Goal: Task Accomplishment & Management: Complete application form

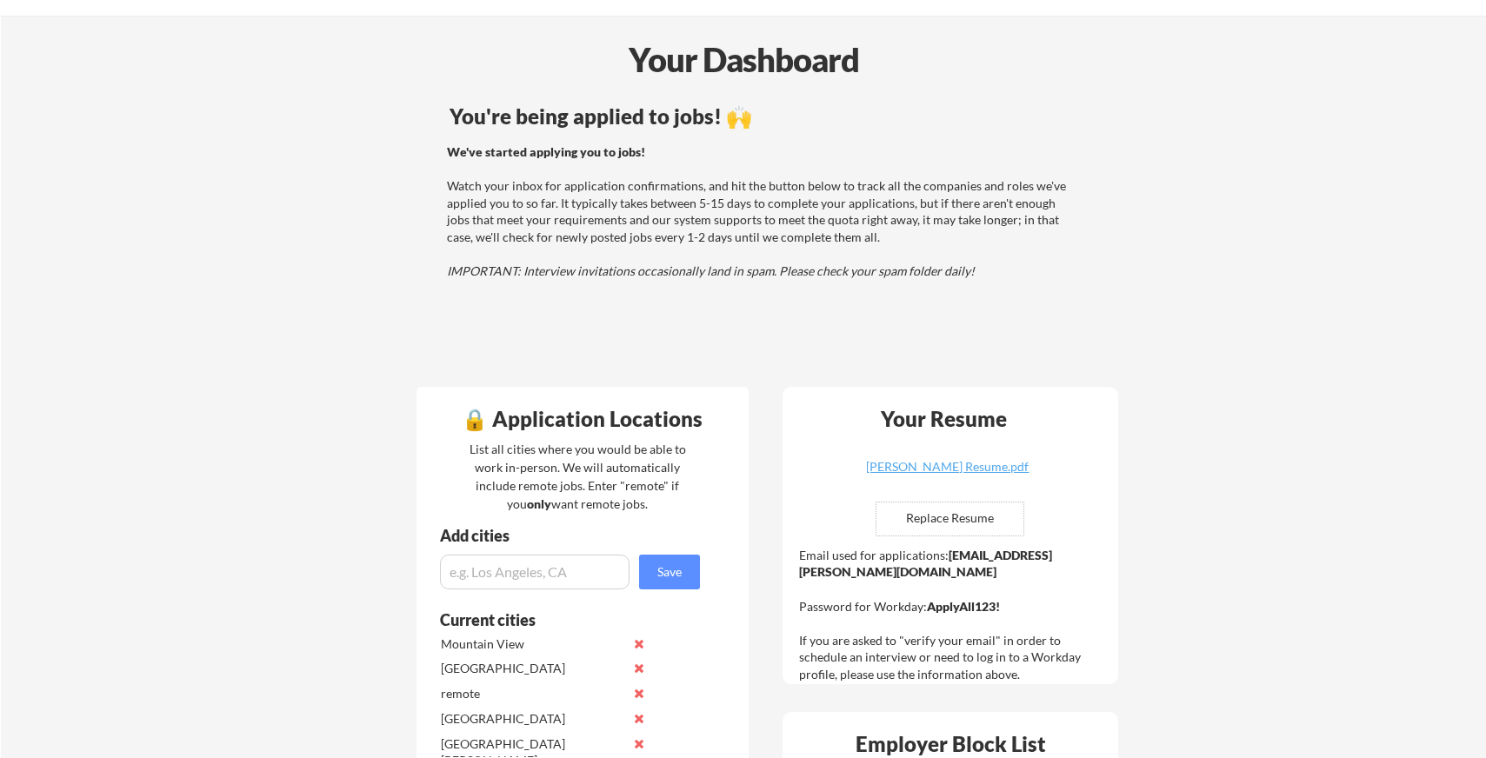
scroll to position [79, 0]
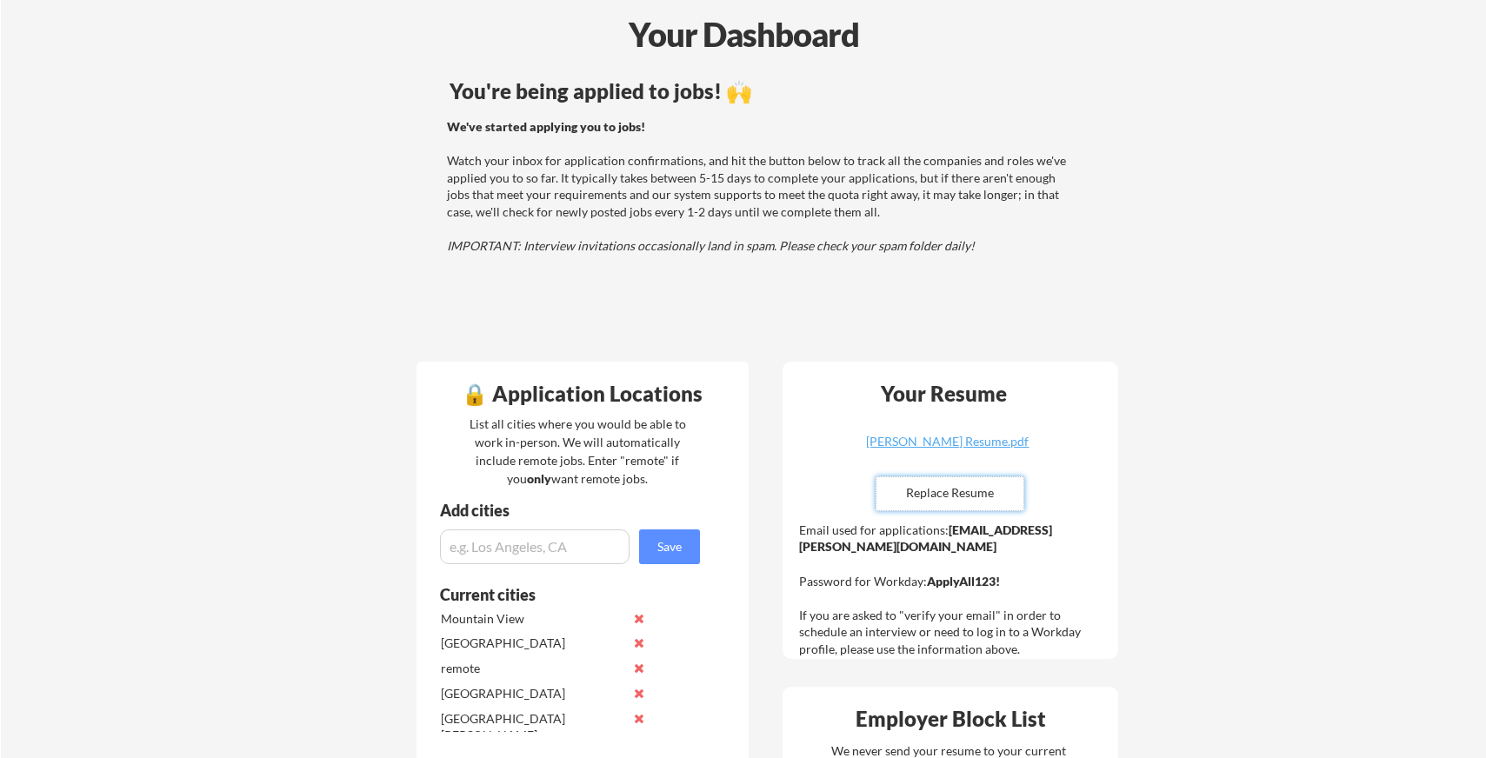
click at [944, 495] on input "file" at bounding box center [949, 493] width 147 height 33
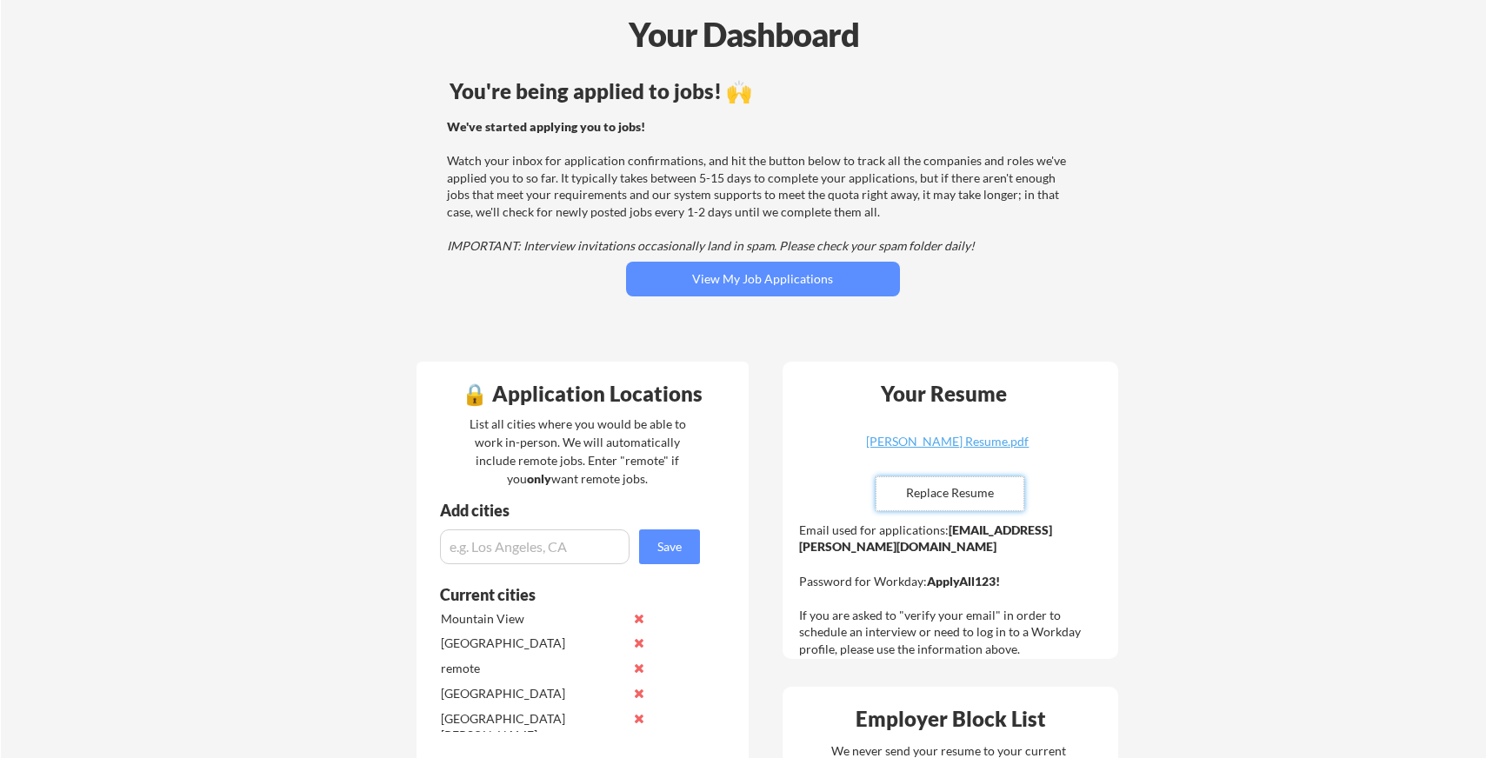
click at [953, 489] on input "file" at bounding box center [949, 493] width 147 height 33
type input "C:\fakepath\Taegh_Sokhey.pdf"
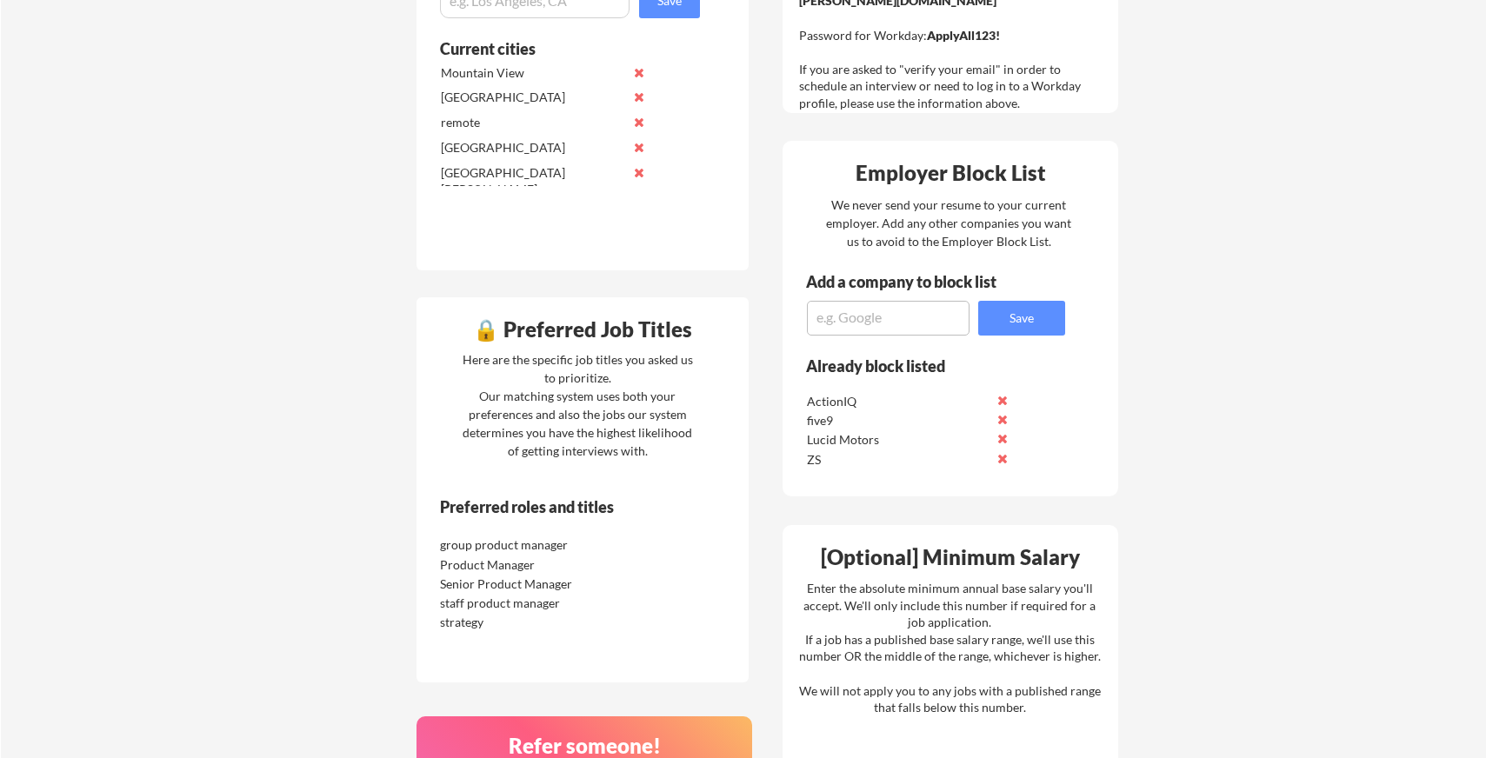
scroll to position [621, 0]
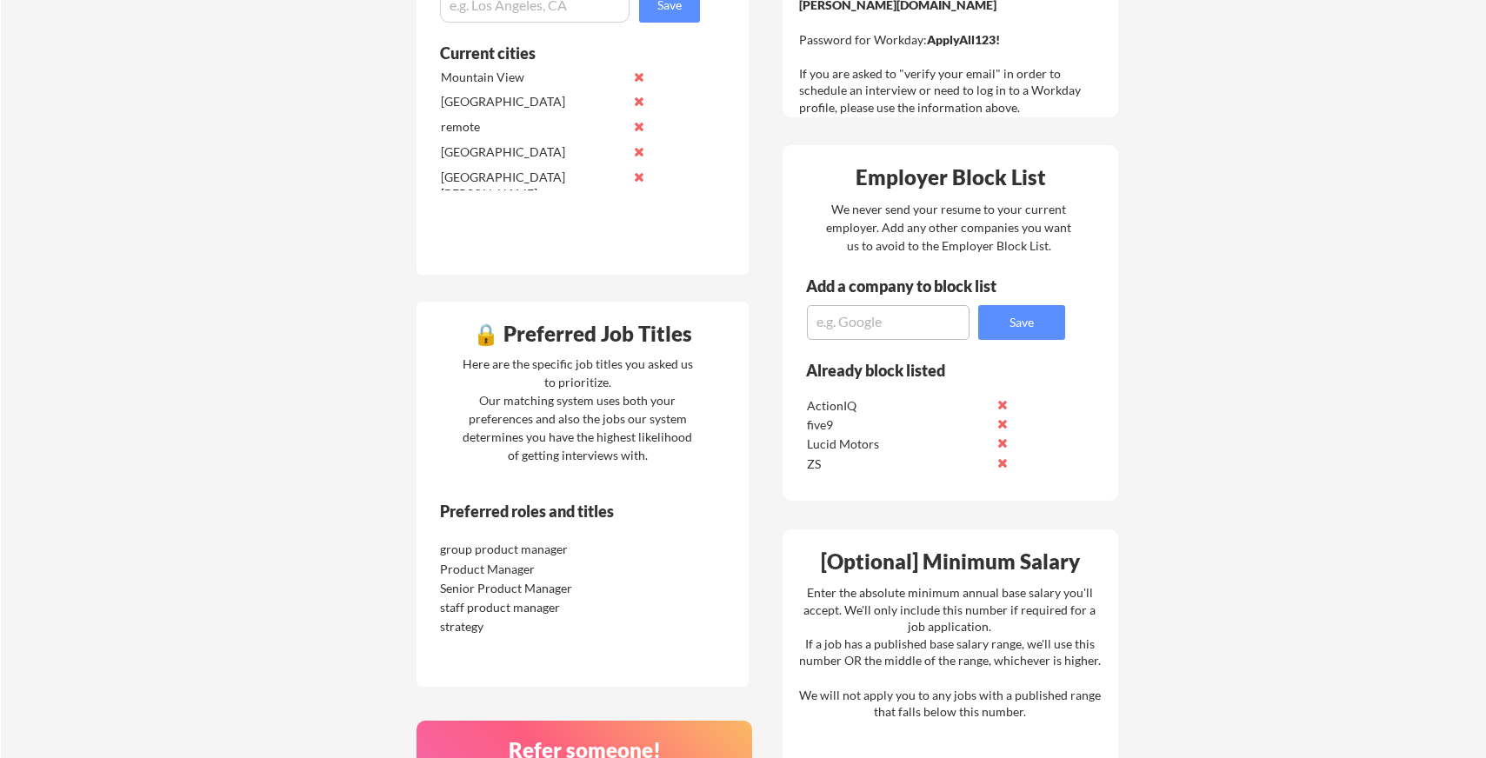
click at [229, 483] on div "Your Dashboard You're being applied to jobs! 🙌 We've started applying you to jo…" at bounding box center [743, 316] width 1485 height 1734
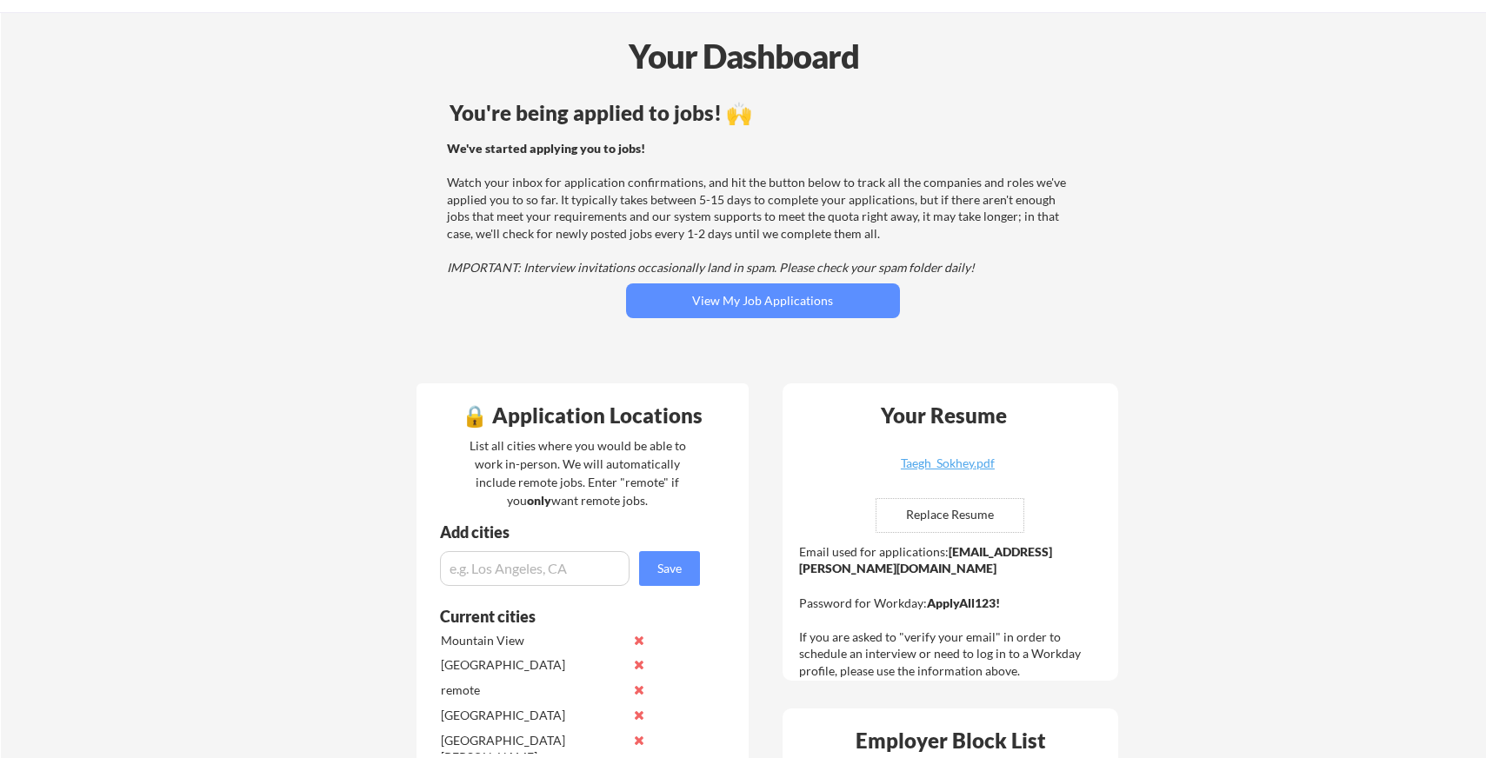
scroll to position [0, 0]
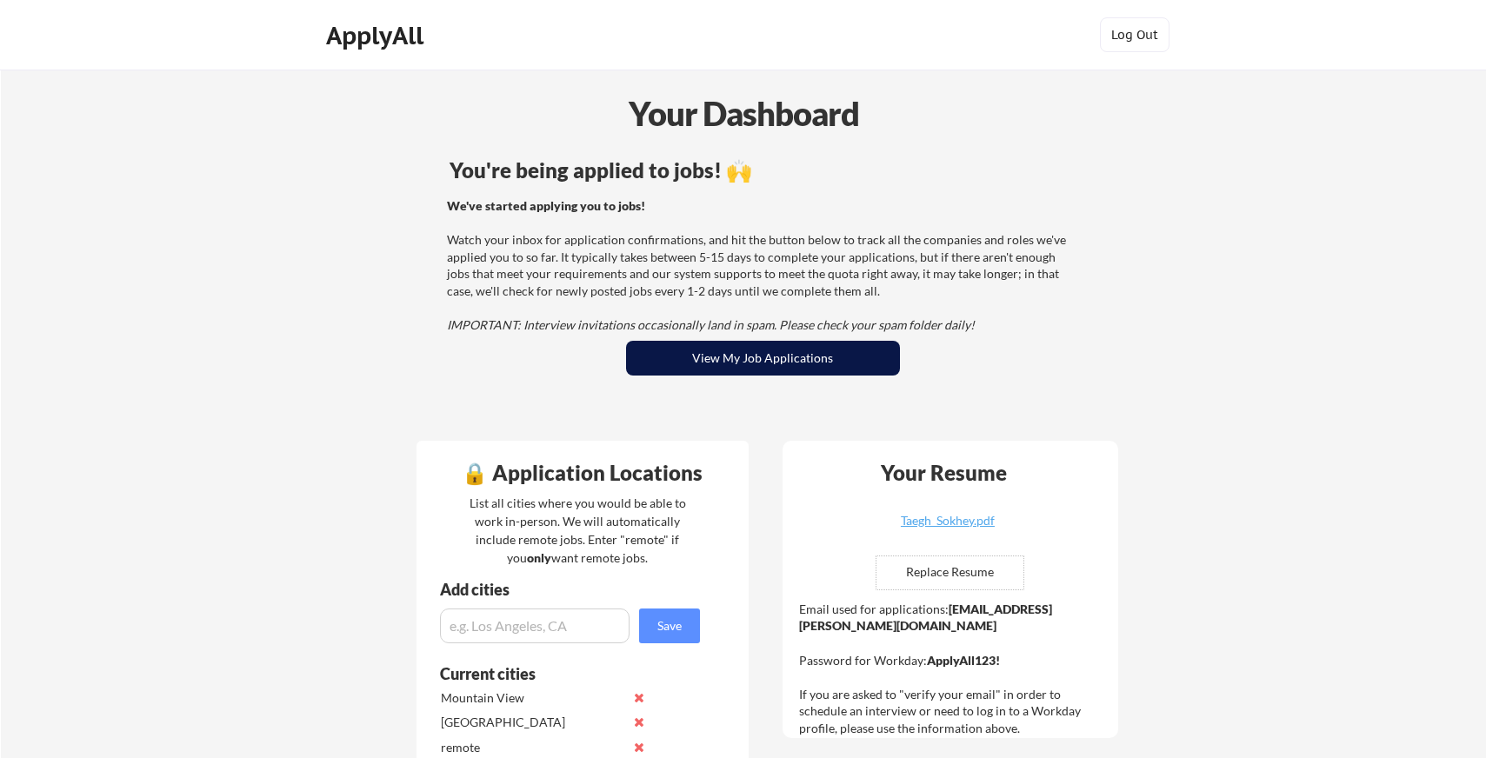
click at [752, 346] on button "View My Job Applications" at bounding box center [763, 358] width 274 height 35
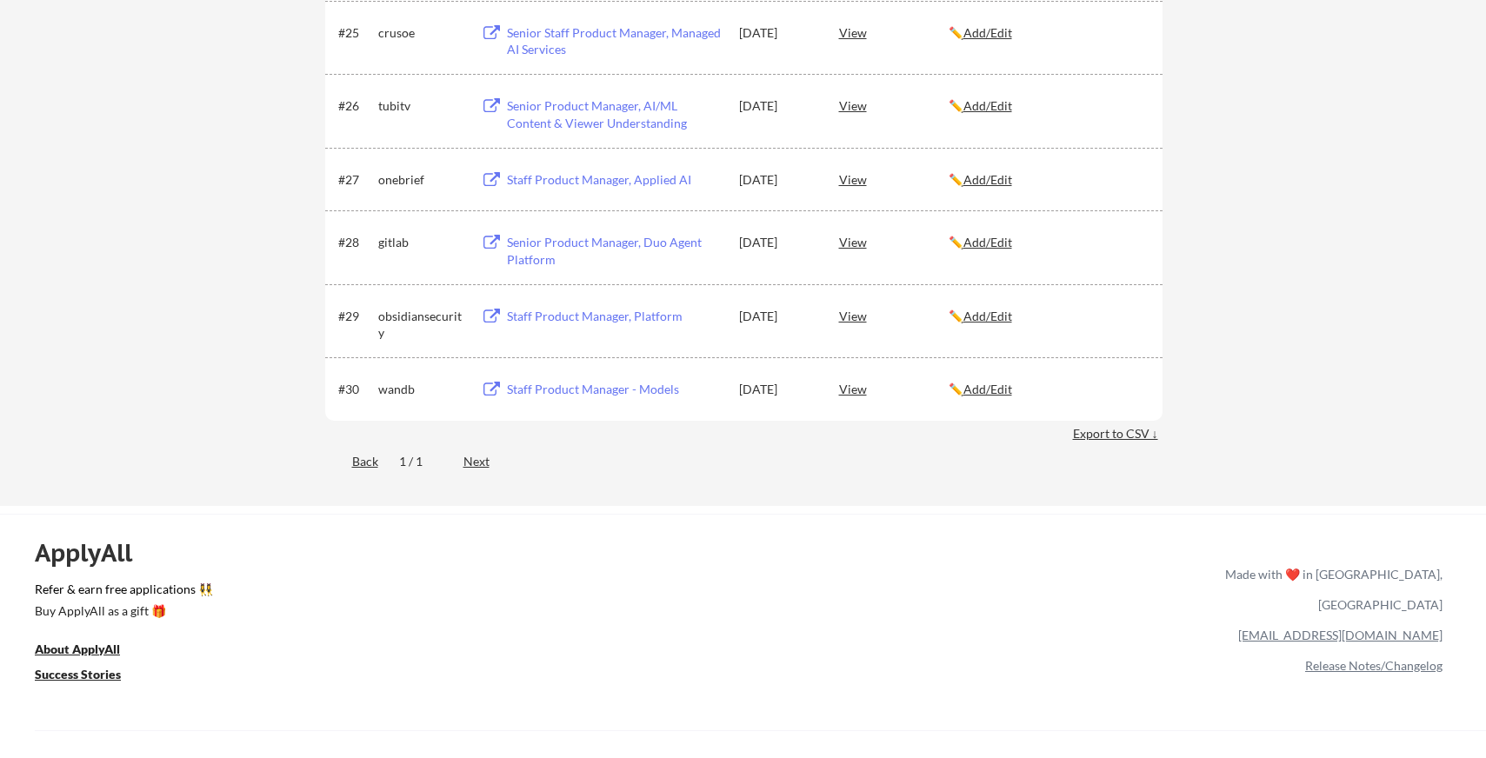
scroll to position [1958, 0]
click at [490, 467] on div "Next" at bounding box center [486, 464] width 46 height 17
click at [484, 467] on div "Next" at bounding box center [486, 464] width 46 height 17
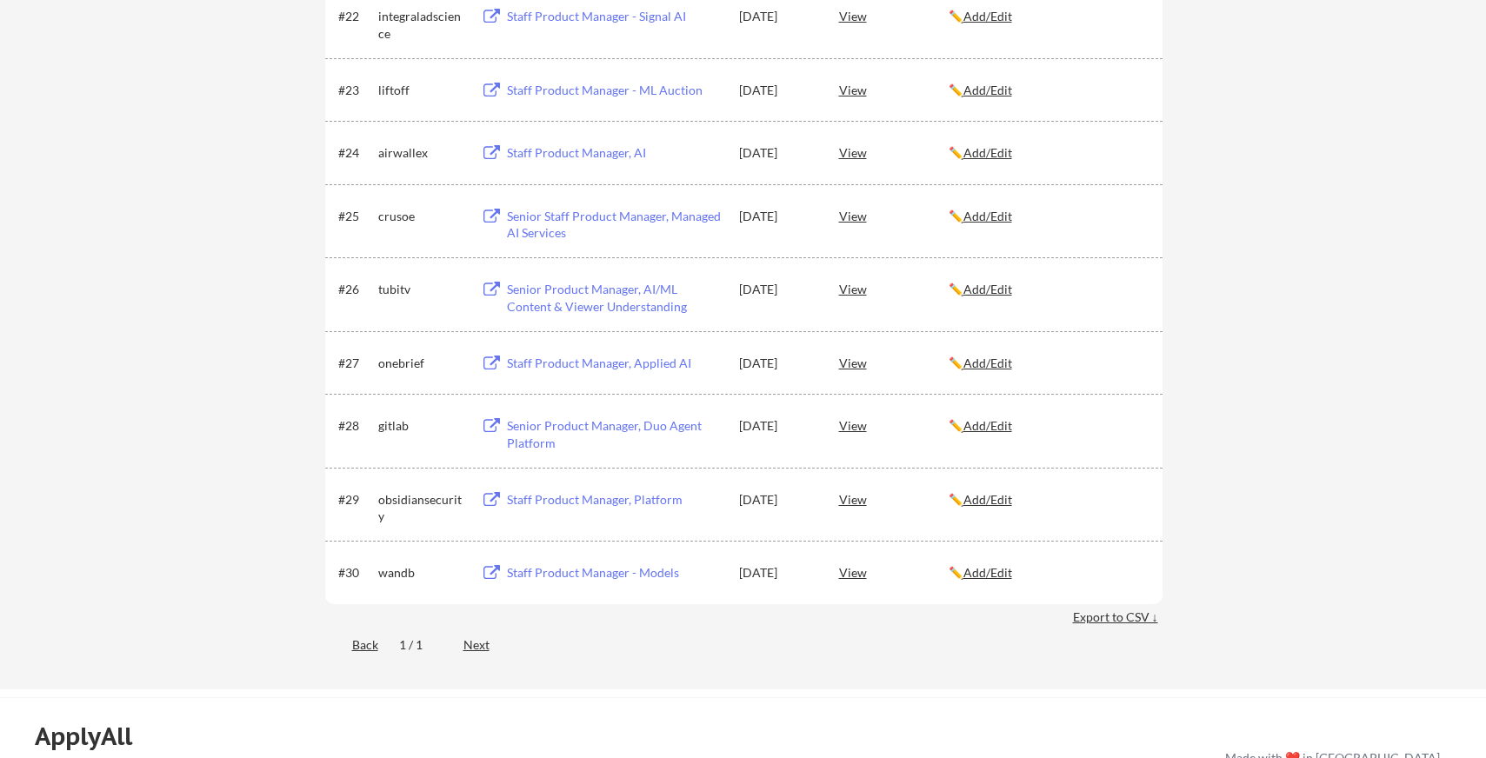
scroll to position [2019, 0]
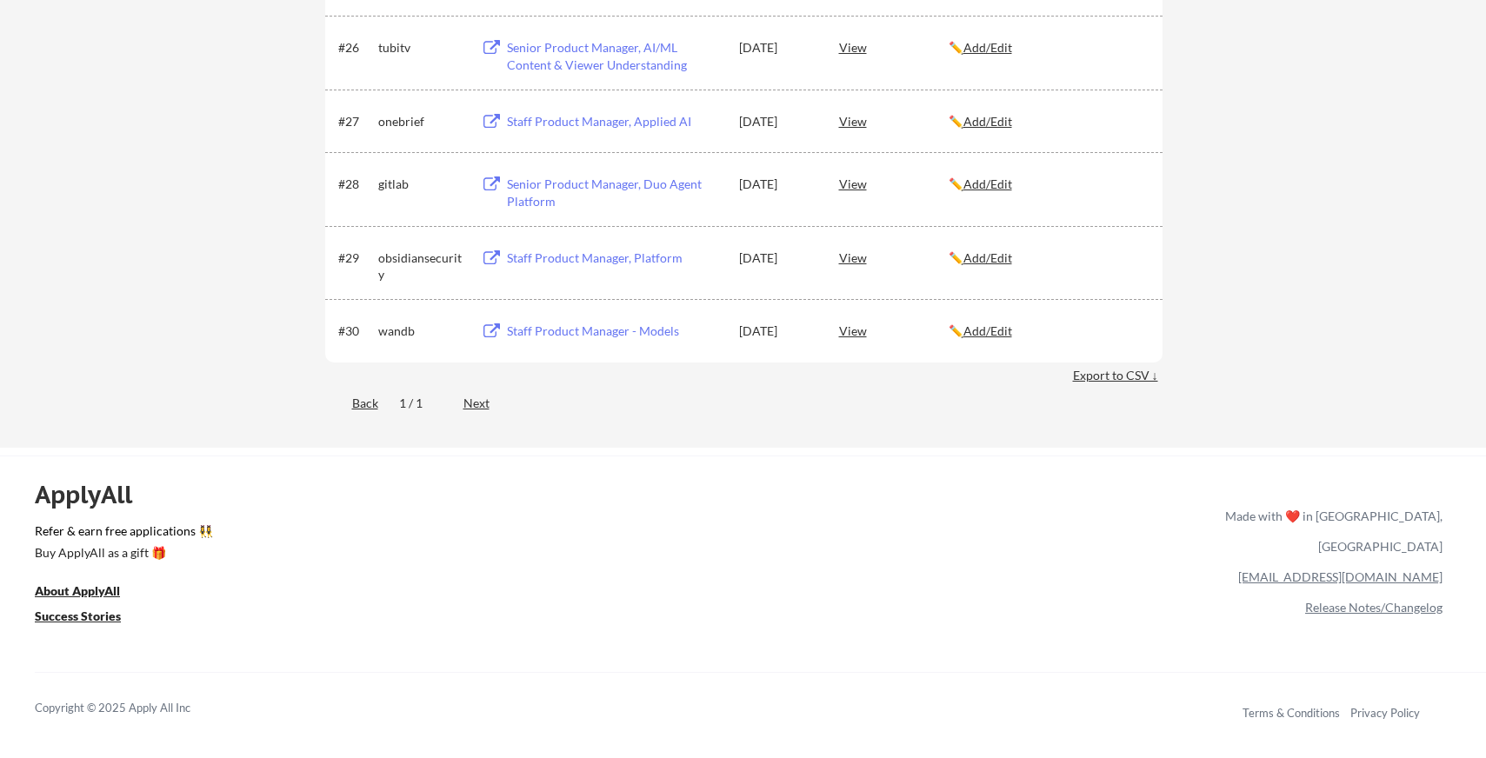
click at [456, 399] on div "Back 1 / 1 Next" at bounding box center [743, 405] width 837 height 36
click at [466, 403] on div "Next" at bounding box center [486, 403] width 46 height 17
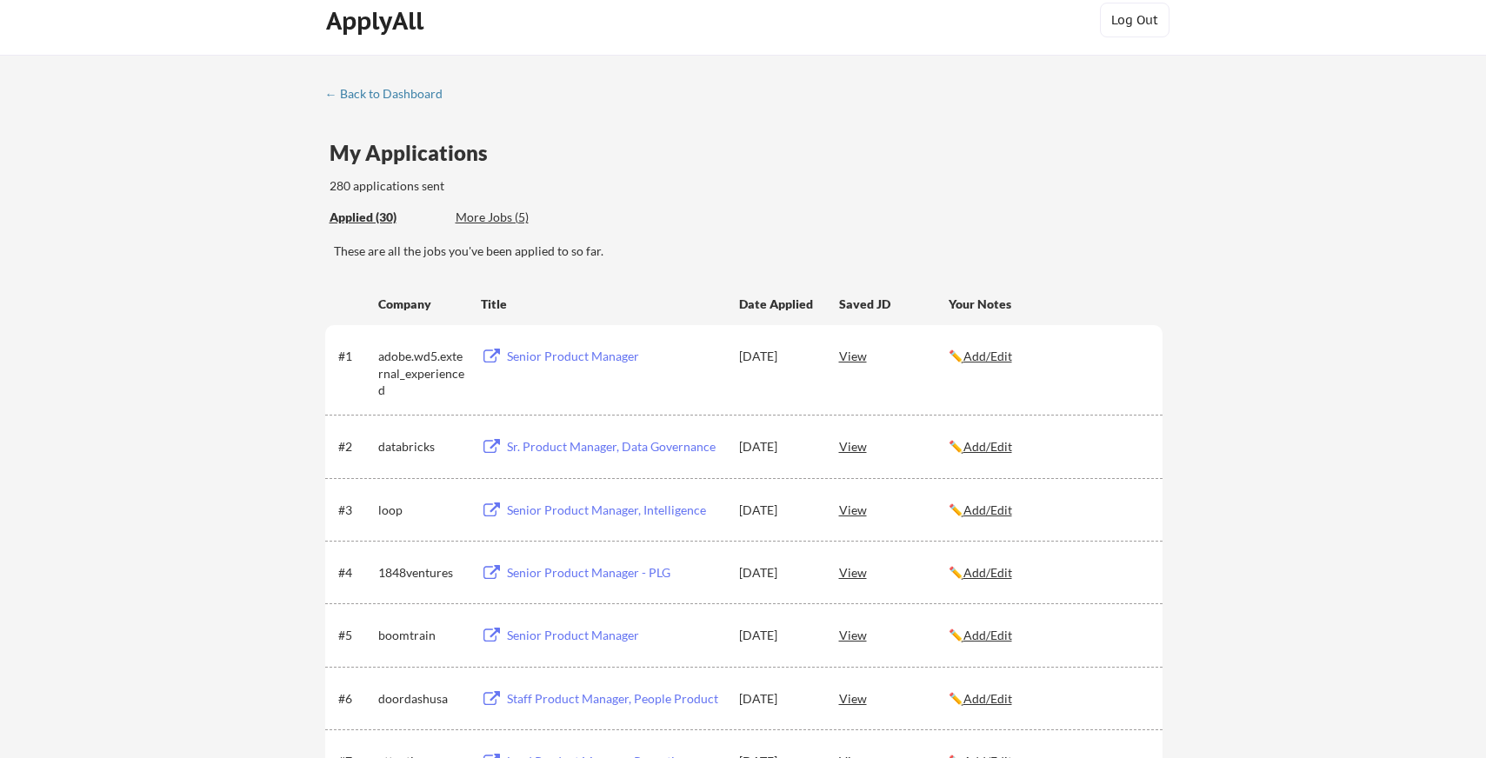
scroll to position [0, 0]
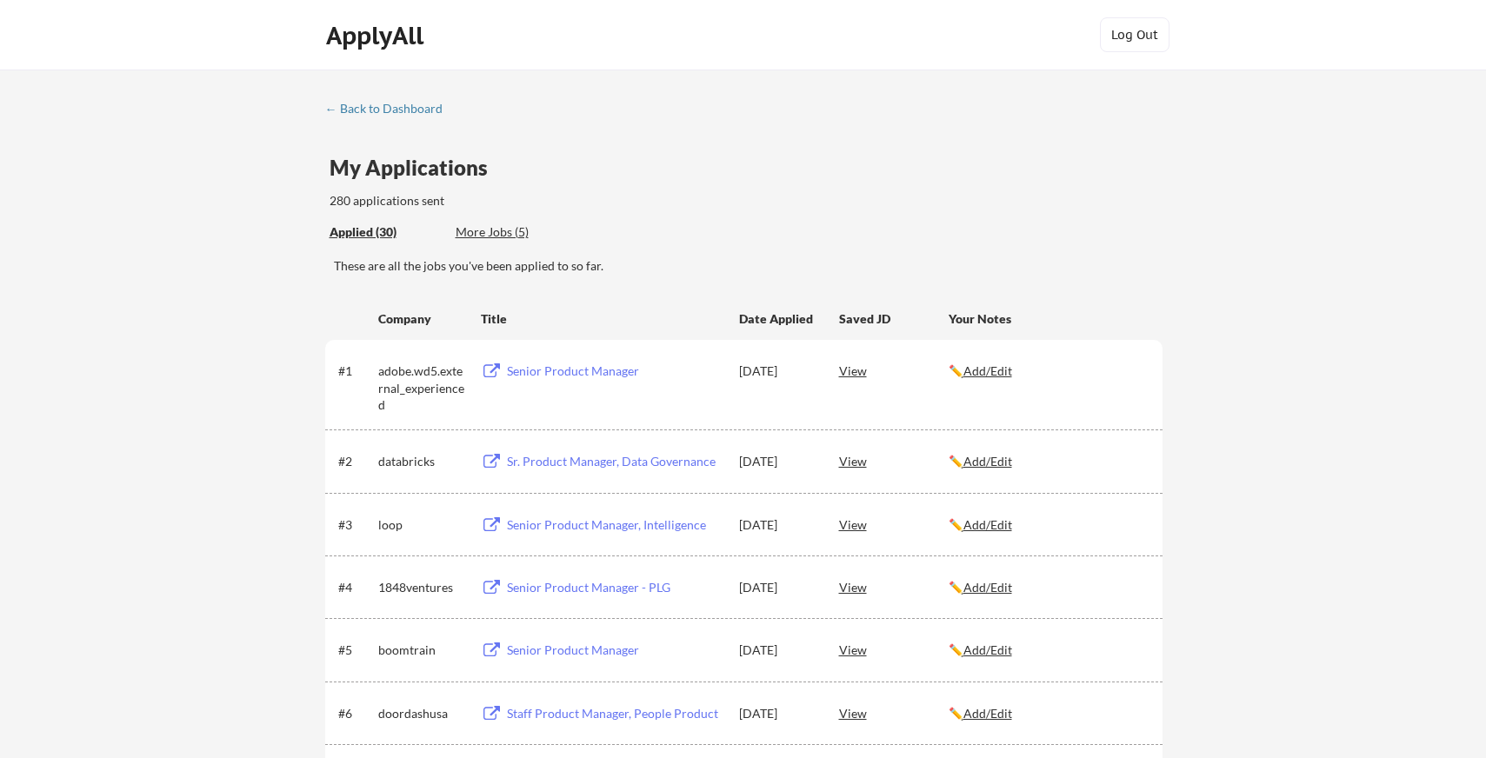
click at [495, 230] on div "More Jobs (5)" at bounding box center [520, 231] width 128 height 17
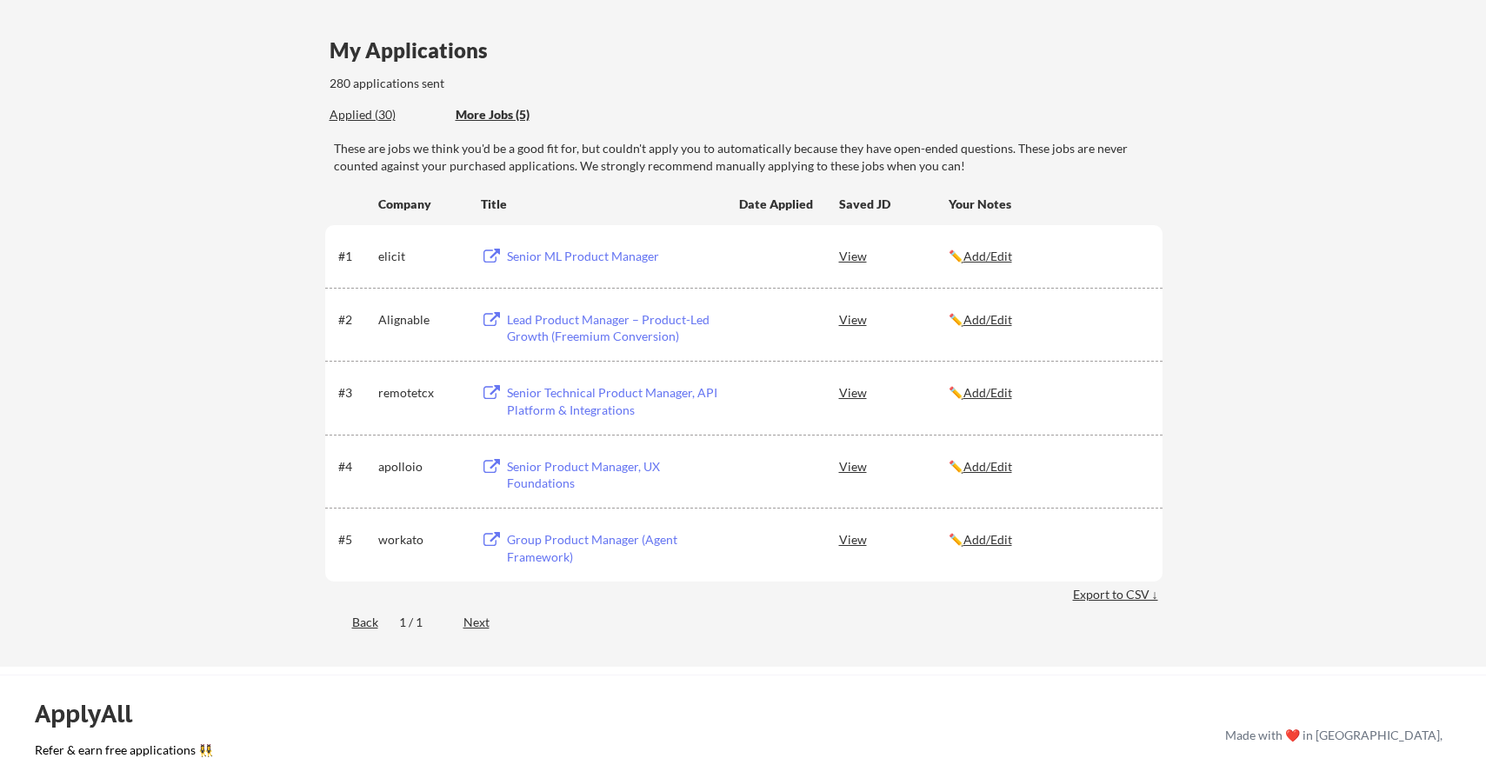
scroll to position [141, 0]
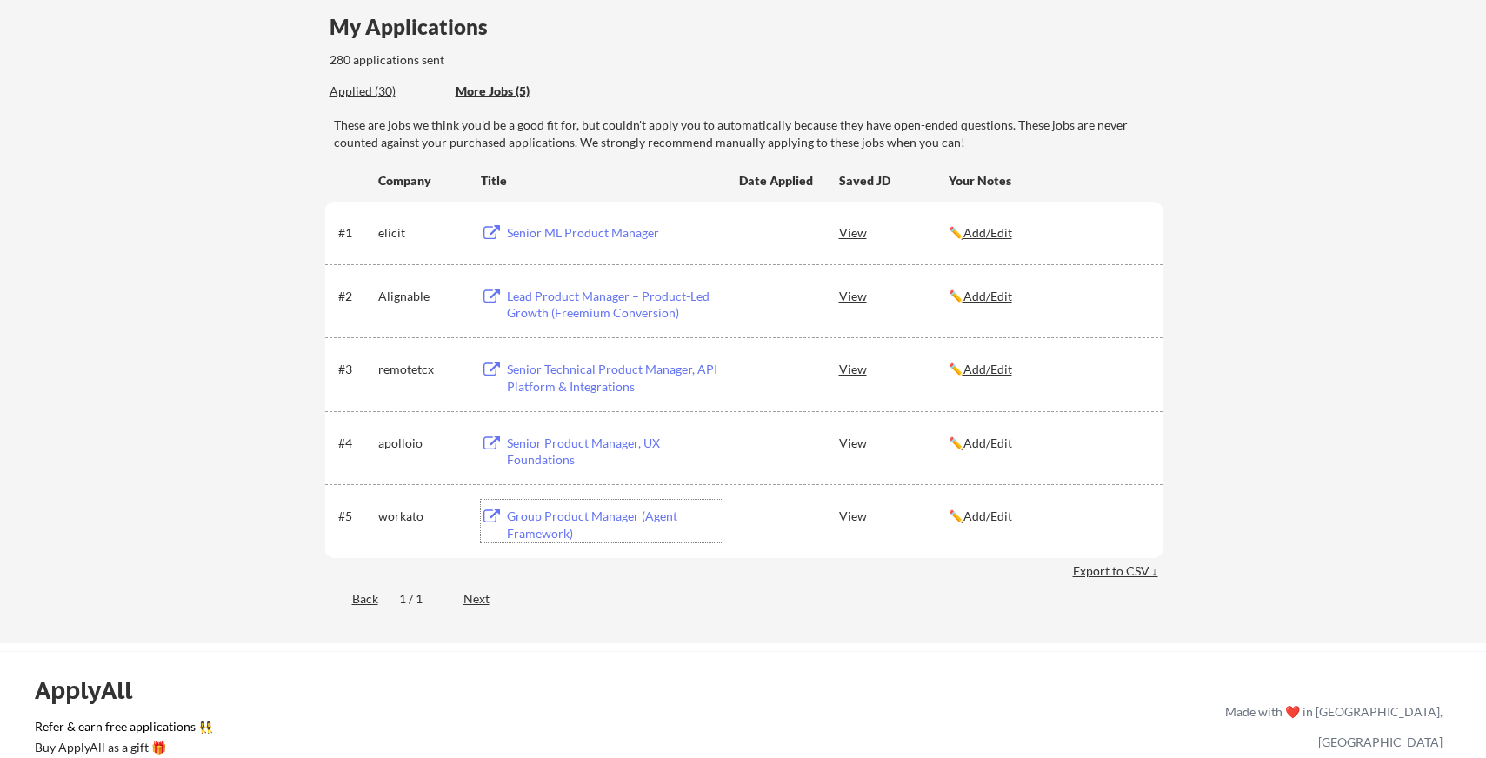
click at [552, 520] on div "Group Product Manager (Agent Framework)" at bounding box center [615, 525] width 216 height 34
click at [843, 237] on div "View" at bounding box center [894, 231] width 110 height 31
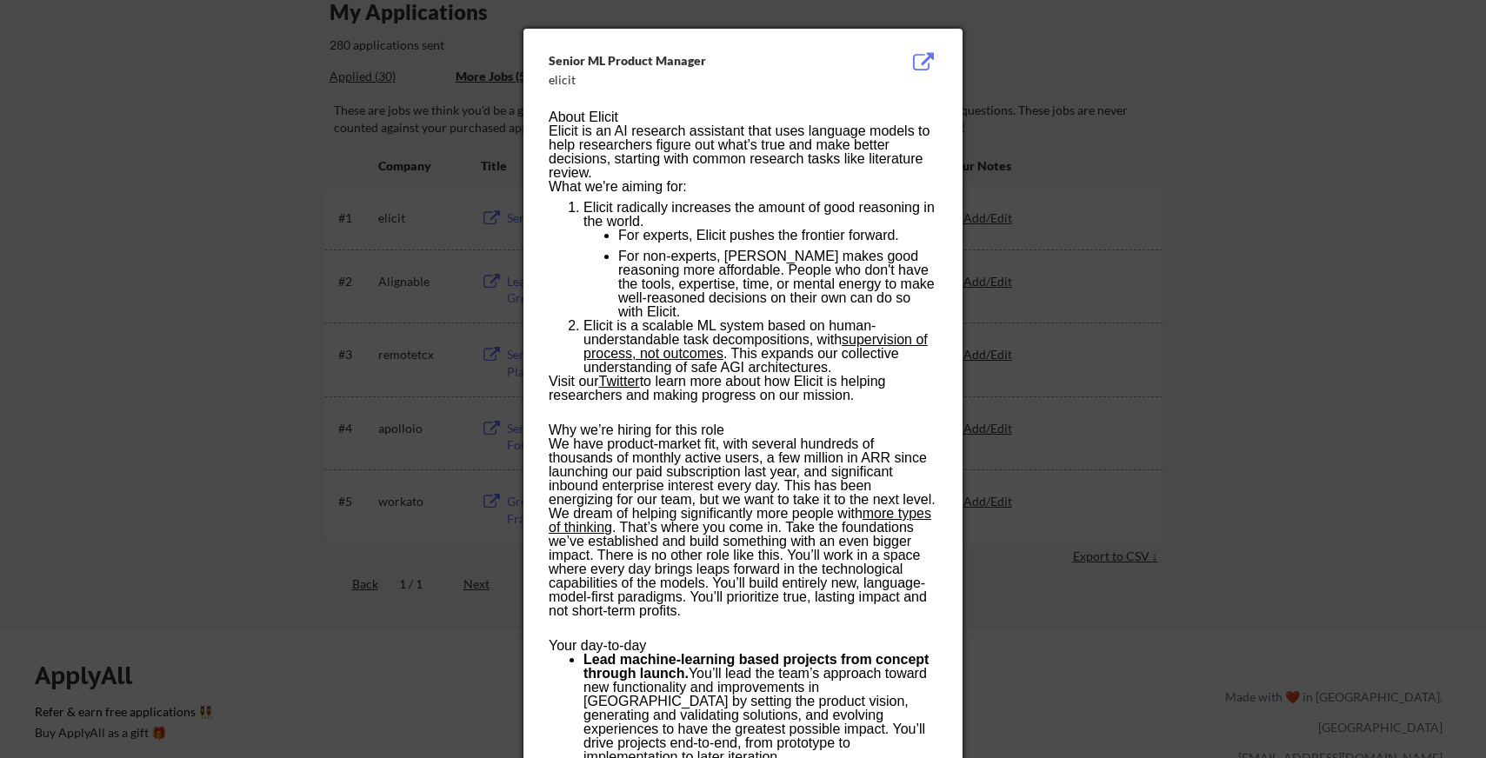
scroll to position [159, 0]
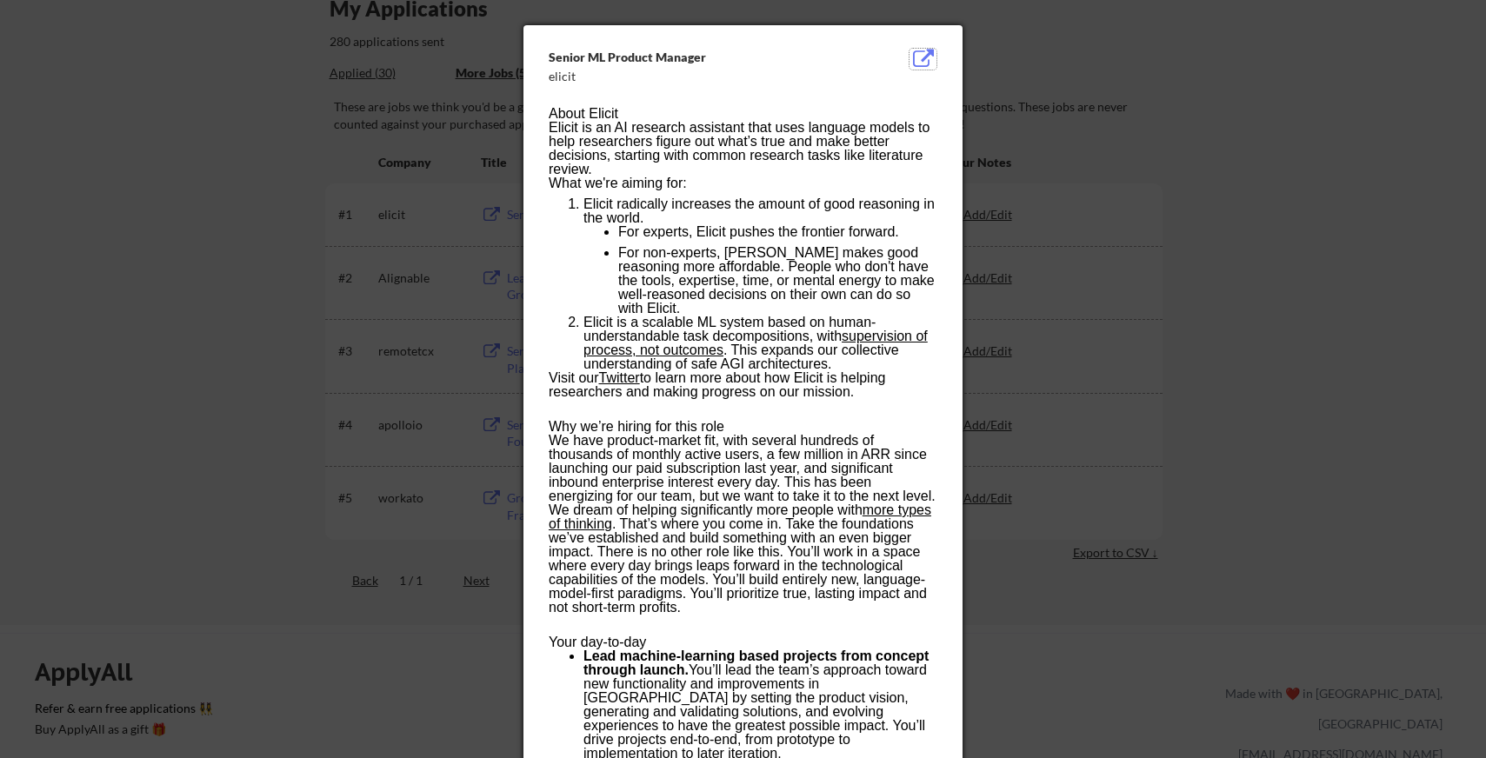
click at [927, 63] on button at bounding box center [922, 59] width 27 height 21
